Goal: Task Accomplishment & Management: Use online tool/utility

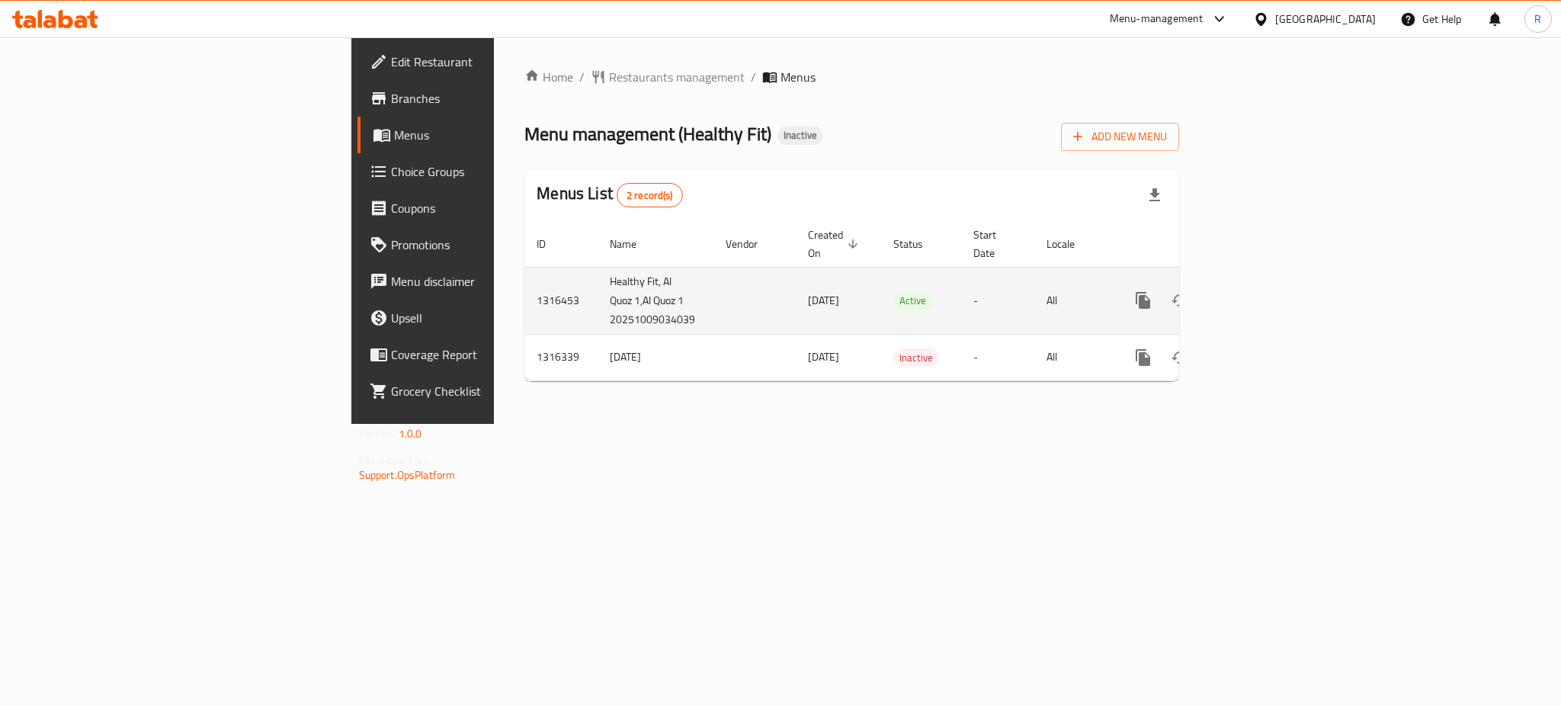
click at [1260, 293] on icon "enhanced table" at bounding box center [1253, 300] width 14 height 14
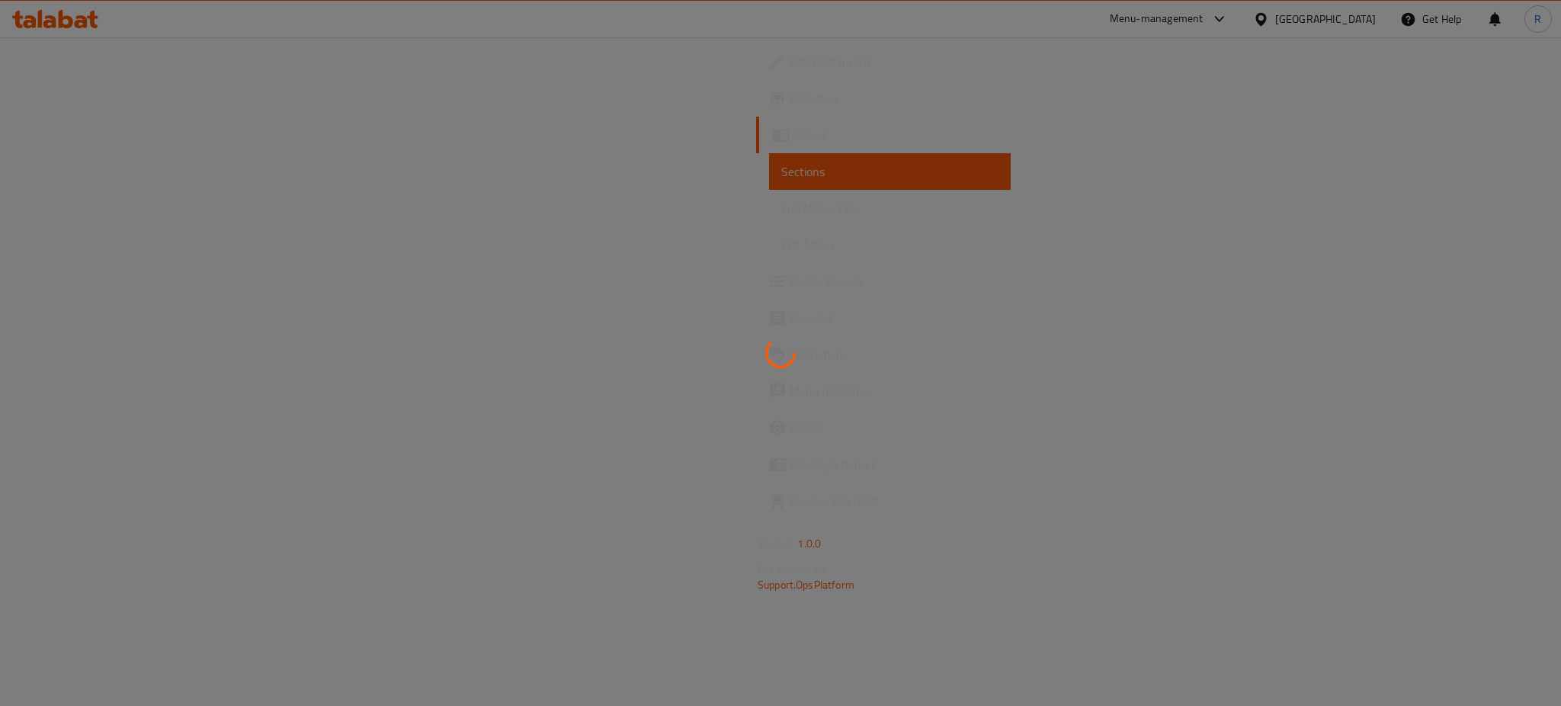
click at [1219, 157] on div at bounding box center [780, 353] width 1561 height 706
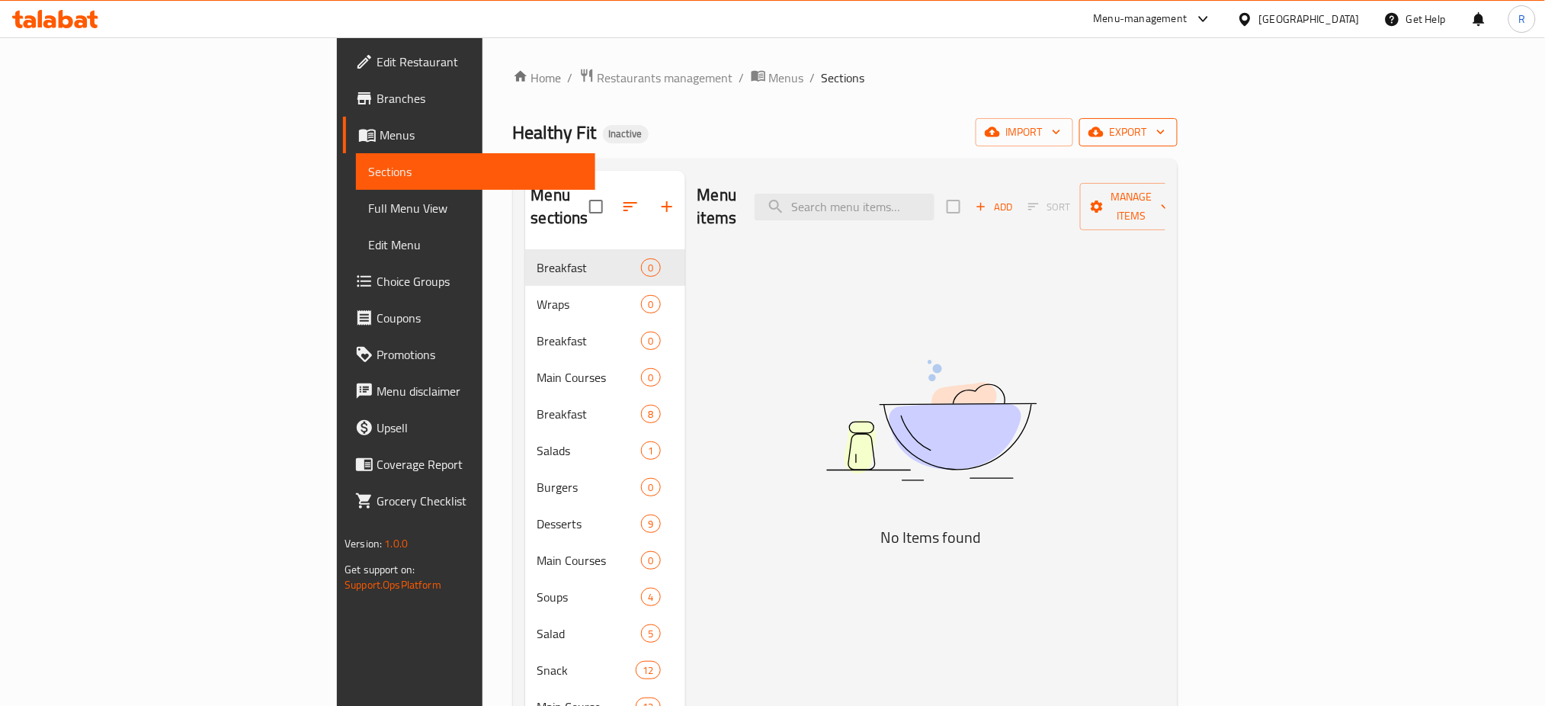
click at [1165, 132] on span "export" at bounding box center [1128, 132] width 74 height 19
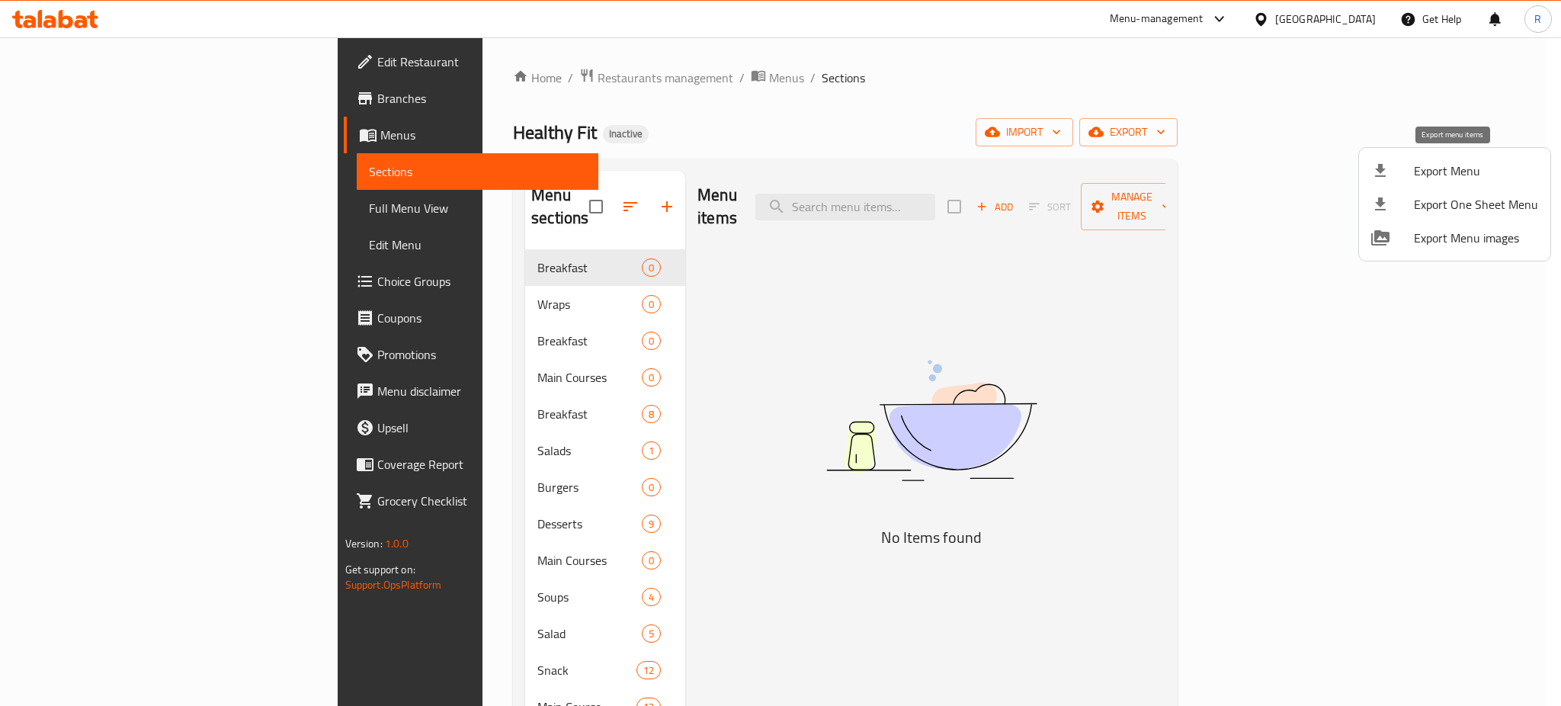
click at [1437, 175] on span "Export Menu" at bounding box center [1476, 171] width 124 height 18
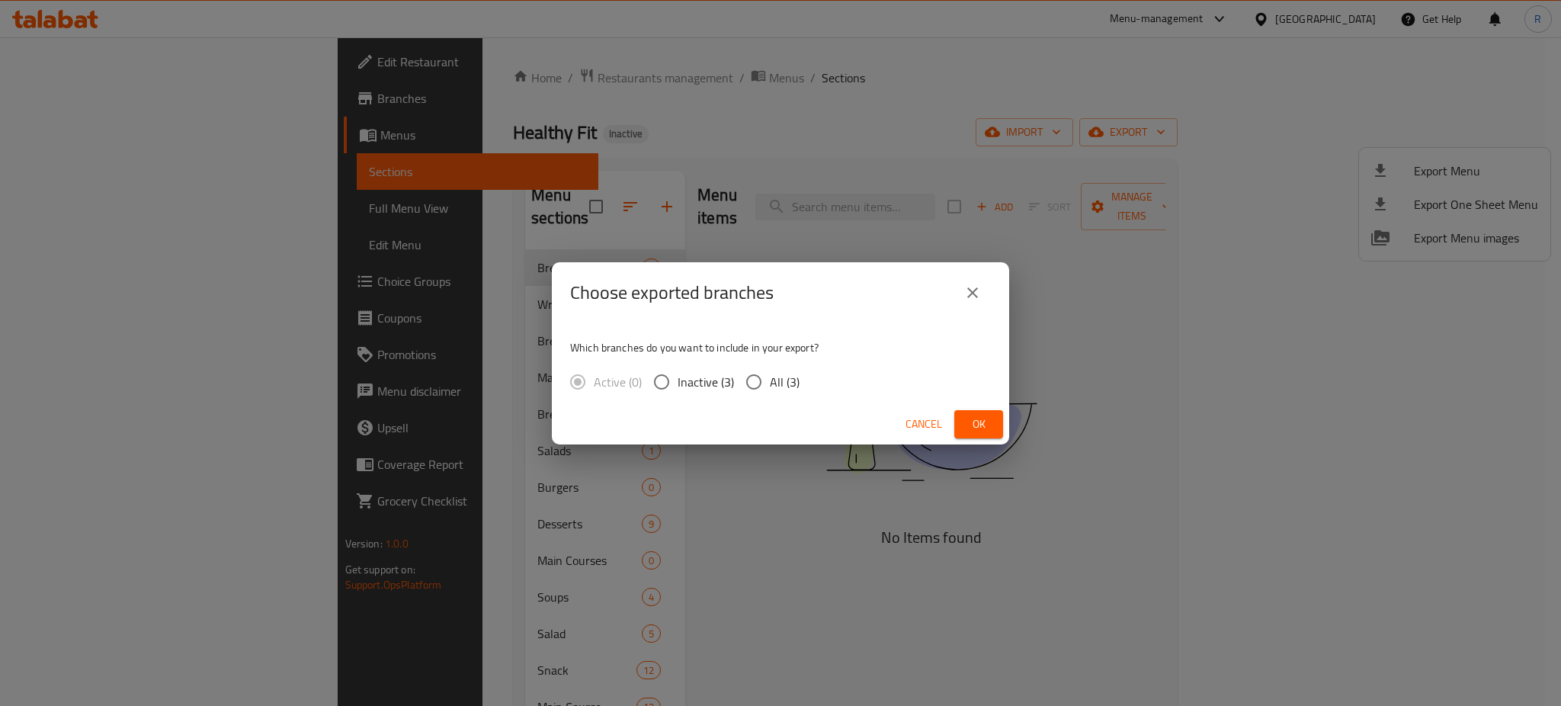
click at [739, 383] on input "All (3)" at bounding box center [754, 382] width 32 height 32
radio input "true"
click at [966, 423] on span "Ok" at bounding box center [978, 424] width 24 height 19
